Goal: Task Accomplishment & Management: Use online tool/utility

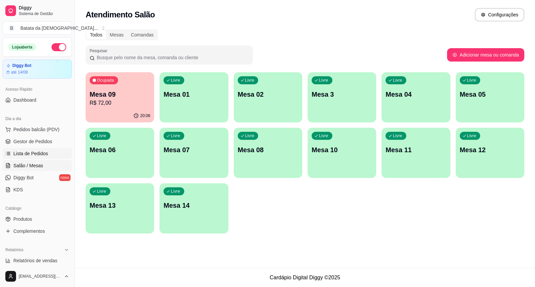
click at [39, 152] on span "Lista de Pedidos" at bounding box center [30, 153] width 35 height 7
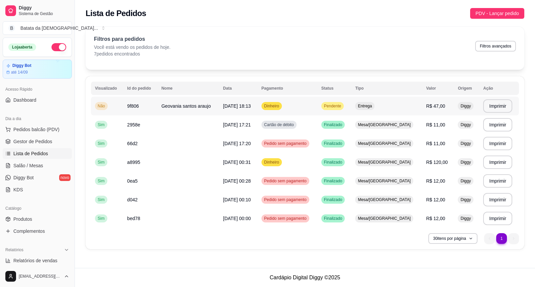
click at [342, 105] on span "Pendente" at bounding box center [332, 105] width 20 height 5
click at [342, 104] on span "Pendente" at bounding box center [332, 105] width 20 height 5
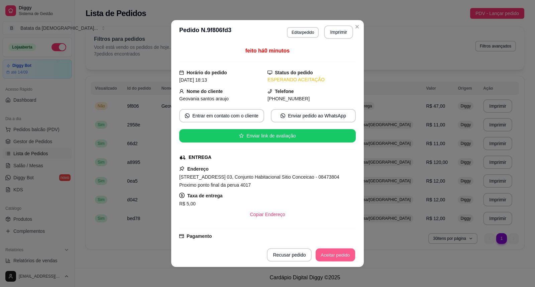
click at [327, 253] on button "Aceitar pedido" at bounding box center [334, 254] width 39 height 13
click at [342, 31] on button "Imprimir" at bounding box center [338, 32] width 28 height 13
click at [336, 254] on button "Mover para preparo" at bounding box center [330, 254] width 52 height 13
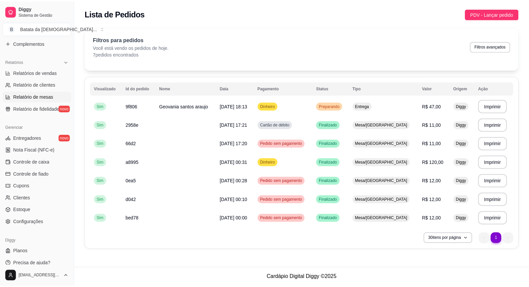
scroll to position [194, 0]
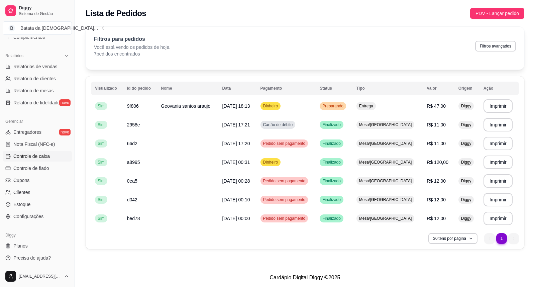
click at [31, 154] on span "Controle de caixa" at bounding box center [31, 156] width 36 height 7
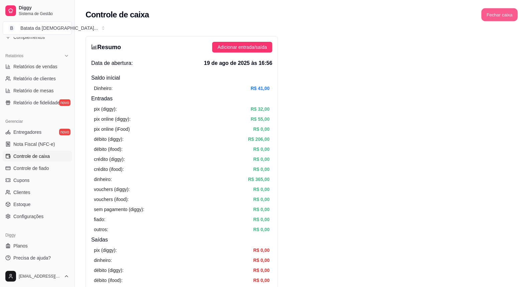
click at [503, 18] on button "Fechar caixa" at bounding box center [499, 14] width 36 height 13
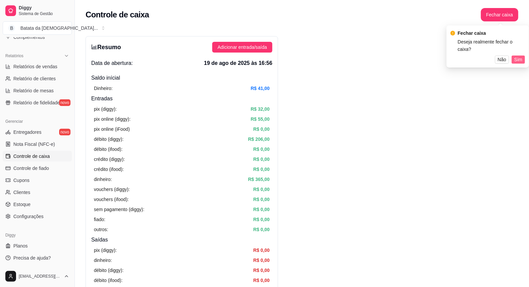
click at [519, 56] on span "Sim" at bounding box center [518, 59] width 8 height 7
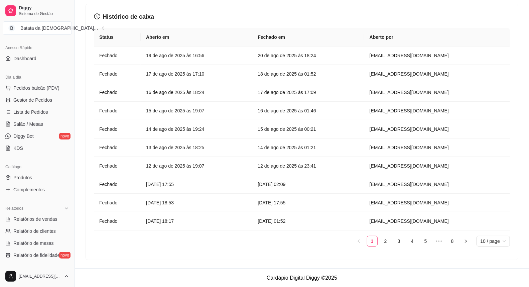
scroll to position [8, 0]
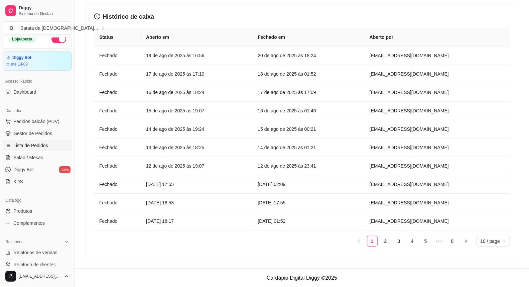
click at [32, 141] on link "Lista de Pedidos" at bounding box center [37, 145] width 69 height 11
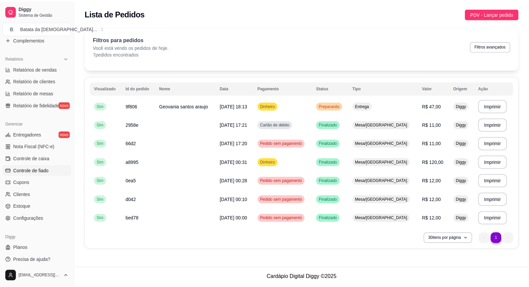
scroll to position [194, 0]
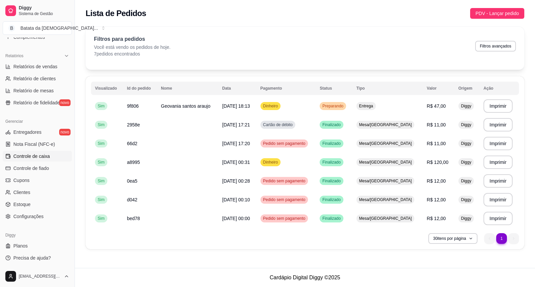
click at [34, 156] on span "Controle de caixa" at bounding box center [31, 156] width 36 height 7
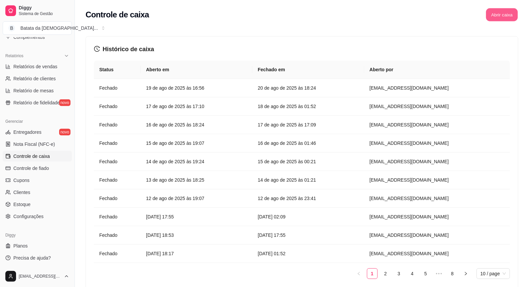
click at [506, 18] on button "Abrir caixa" at bounding box center [502, 14] width 32 height 13
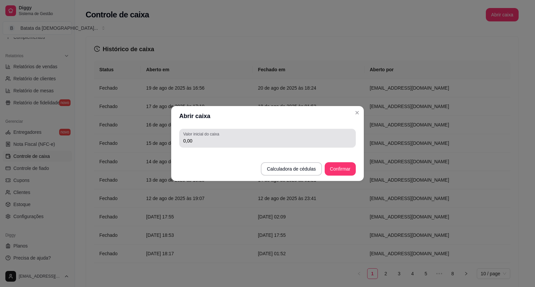
click at [223, 142] on input "0,00" at bounding box center [267, 140] width 168 height 7
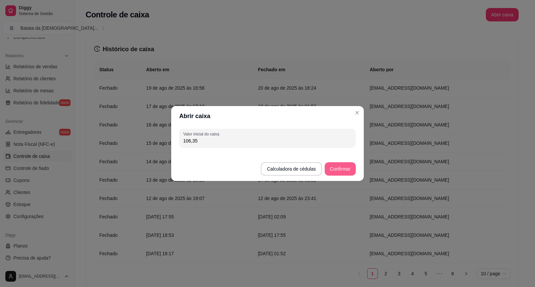
type input "106,35"
click at [333, 168] on button "Confirmar" at bounding box center [339, 168] width 31 height 13
